Goal: Information Seeking & Learning: Learn about a topic

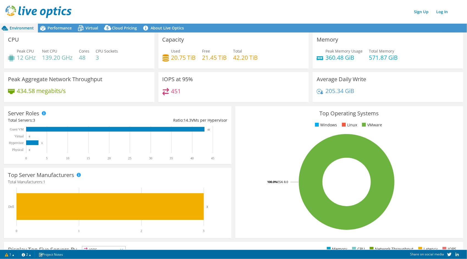
click at [114, 114] on div "Server Roles Physical Servers represent bare metal servers that were targets of…" at bounding box center [118, 135] width 228 height 58
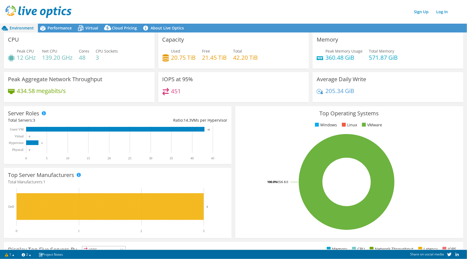
click at [108, 209] on rect at bounding box center [110, 206] width 187 height 27
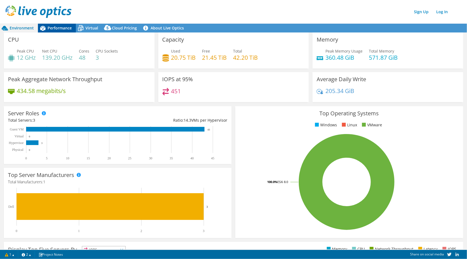
click at [62, 27] on span "Performance" at bounding box center [60, 27] width 24 height 5
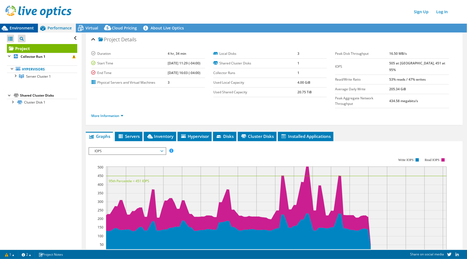
click at [17, 28] on span "Environment" at bounding box center [22, 27] width 24 height 5
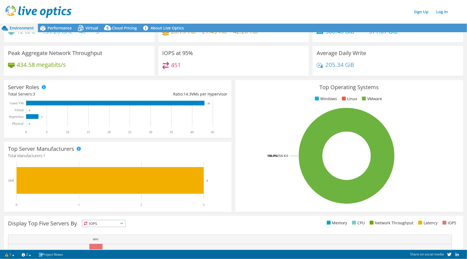
scroll to position [30, 0]
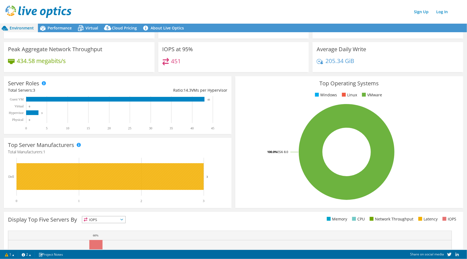
click at [49, 180] on rect at bounding box center [110, 176] width 187 height 27
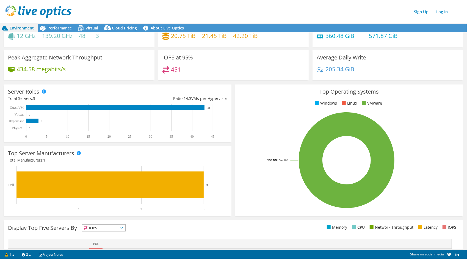
scroll to position [16, 0]
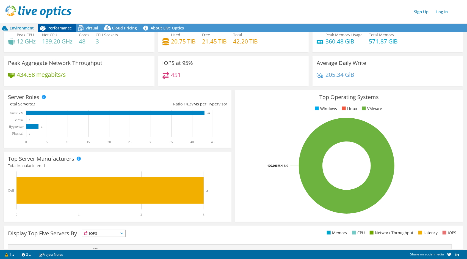
click at [59, 28] on span "Performance" at bounding box center [60, 27] width 24 height 5
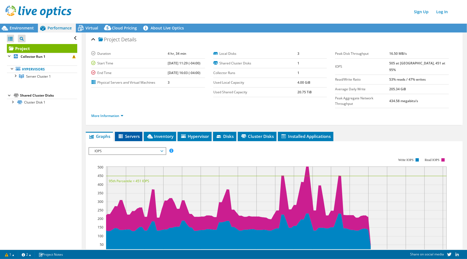
click at [128, 133] on span "Servers" at bounding box center [129, 136] width 22 height 6
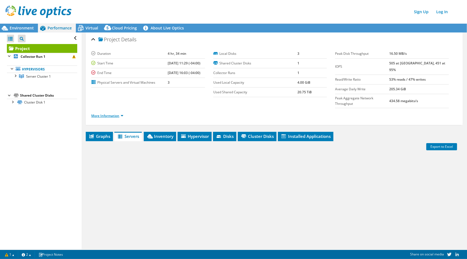
click at [118, 113] on link "More Information" at bounding box center [107, 115] width 32 height 5
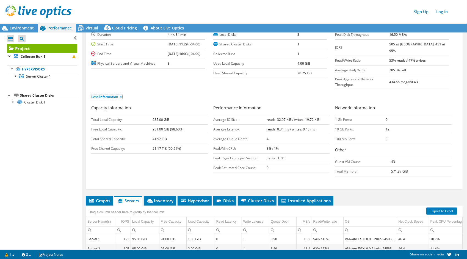
scroll to position [19, 0]
click at [16, 76] on div at bounding box center [15, 76] width 6 height 6
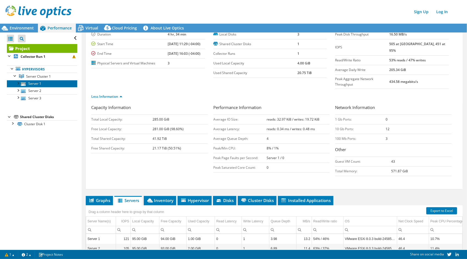
click at [29, 82] on link "Server 1" at bounding box center [42, 83] width 70 height 7
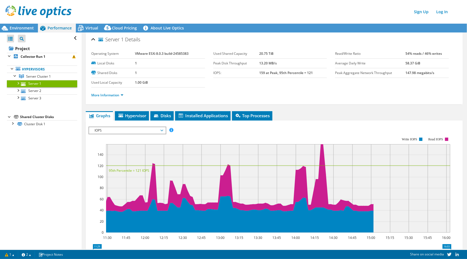
scroll to position [0, 0]
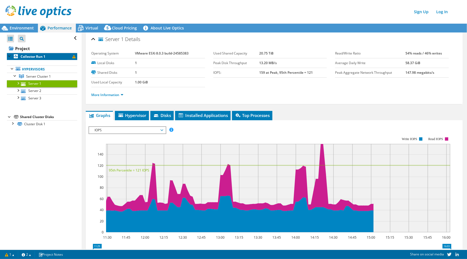
click at [40, 57] on b "Collector Run 1" at bounding box center [33, 56] width 25 height 5
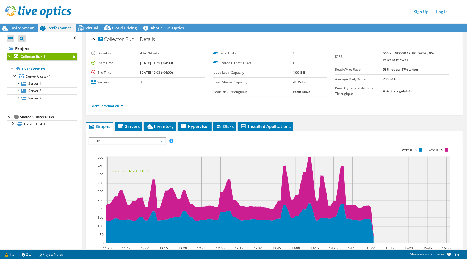
click at [133, 142] on span "IOPS" at bounding box center [127, 141] width 71 height 7
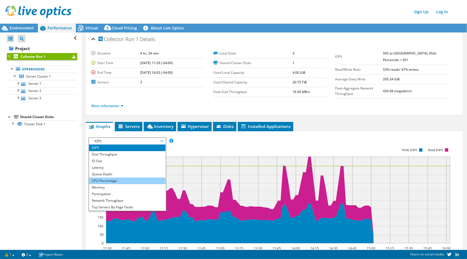
click at [124, 180] on li "CPU Percentage" at bounding box center [127, 180] width 76 height 7
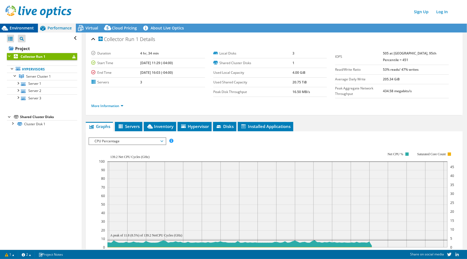
click at [17, 26] on span "Environment" at bounding box center [22, 27] width 24 height 5
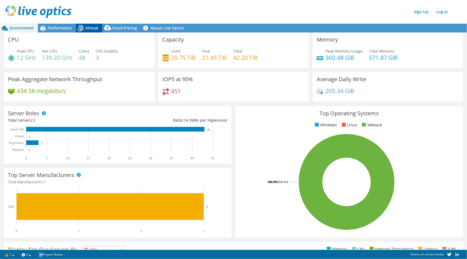
click at [86, 30] on span "Virtual" at bounding box center [92, 27] width 13 height 5
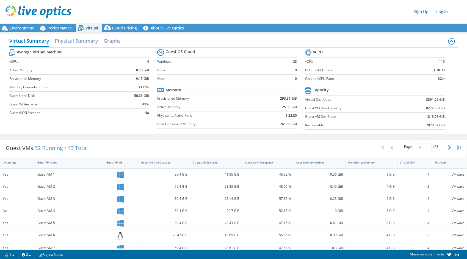
scroll to position [0, 0]
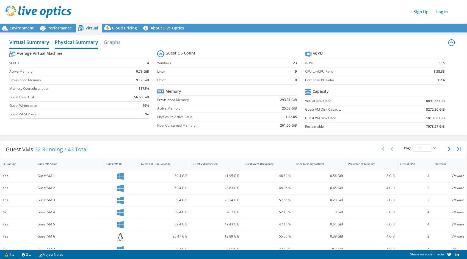
click at [82, 39] on h2 "Physical Summary" at bounding box center [76, 43] width 43 height 12
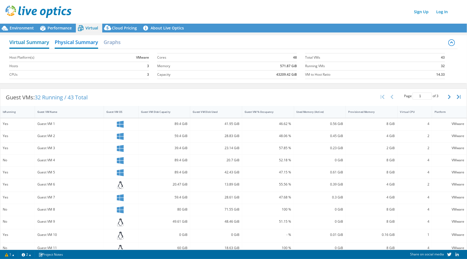
click at [48, 46] on h2 "Virtual Summary" at bounding box center [29, 43] width 40 height 12
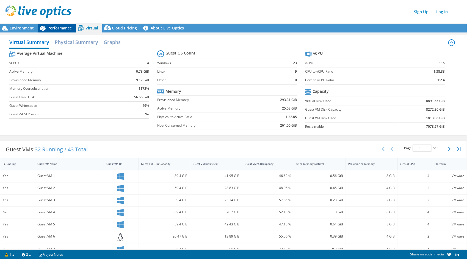
click at [53, 29] on span "Performance" at bounding box center [60, 27] width 24 height 5
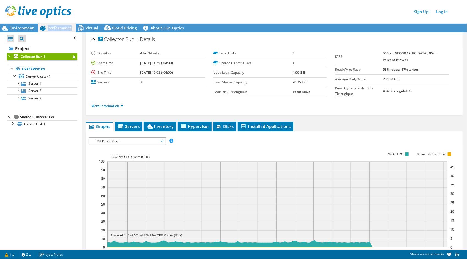
click at [53, 29] on span "Performance" at bounding box center [60, 27] width 24 height 5
click at [166, 127] on span "Inventory" at bounding box center [160, 127] width 27 height 6
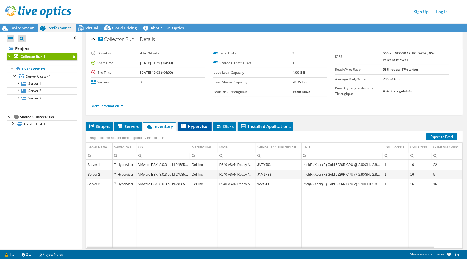
click at [197, 127] on span "Hypervisor" at bounding box center [194, 127] width 29 height 6
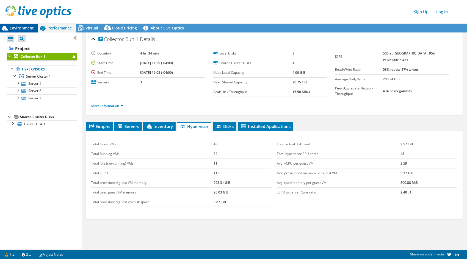
click at [28, 26] on span "Environment" at bounding box center [22, 27] width 24 height 5
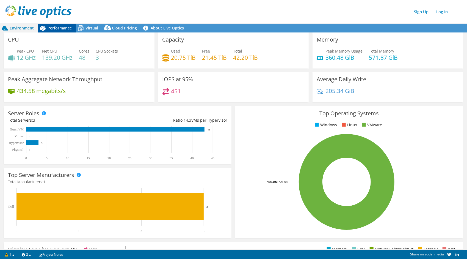
click at [67, 27] on span "Performance" at bounding box center [60, 27] width 24 height 5
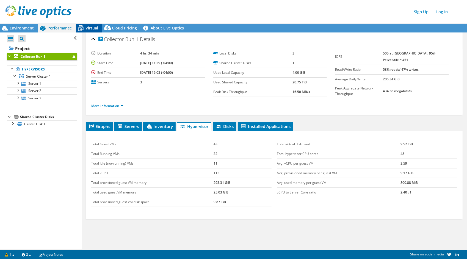
click at [87, 26] on span "Virtual" at bounding box center [92, 27] width 13 height 5
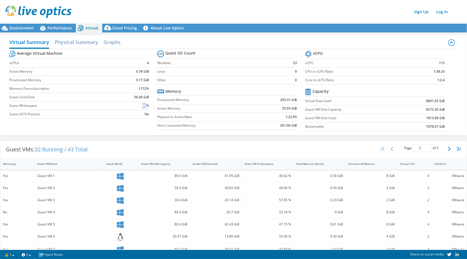
click at [261, 41] on div "Virtual Summary Physical Summary Graphs" at bounding box center [233, 43] width 449 height 12
click at [24, 28] on span "Environment" at bounding box center [22, 27] width 24 height 5
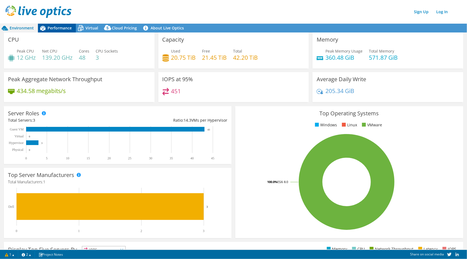
click at [56, 30] on span "Performance" at bounding box center [60, 27] width 24 height 5
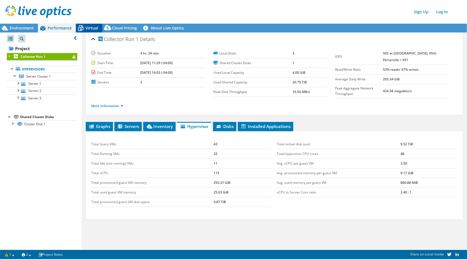
click at [86, 28] on span "Virtual" at bounding box center [92, 27] width 13 height 5
